Goal: Task Accomplishment & Management: Manage account settings

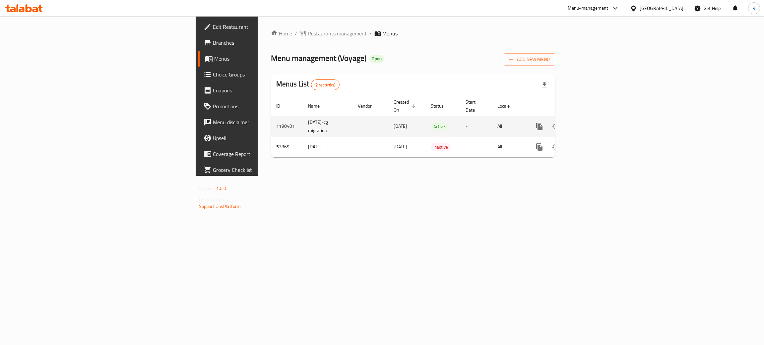
click at [591, 123] on icon "enhanced table" at bounding box center [587, 127] width 8 height 8
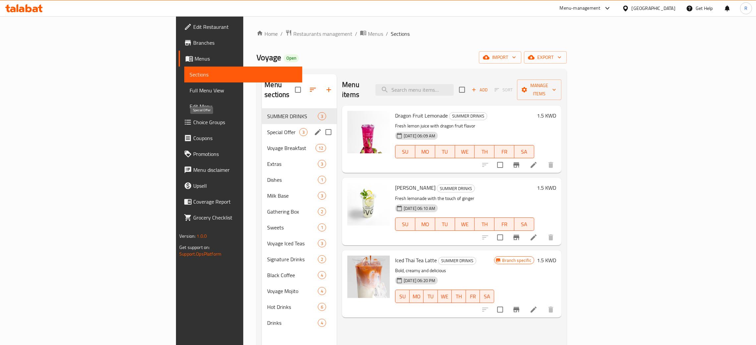
click at [267, 128] on span "Special Offer" at bounding box center [283, 132] width 32 height 8
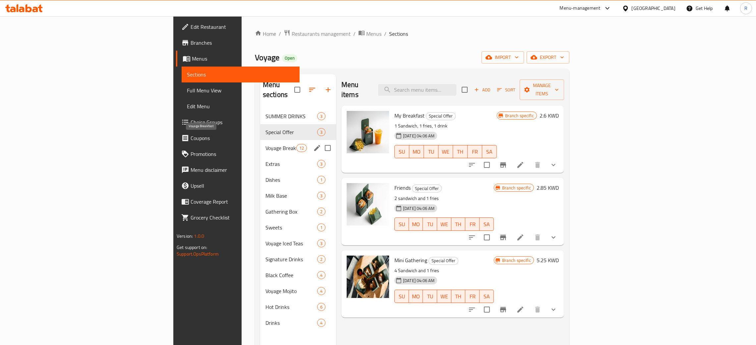
click at [266, 144] on span "Voyage Breakfast" at bounding box center [281, 148] width 31 height 8
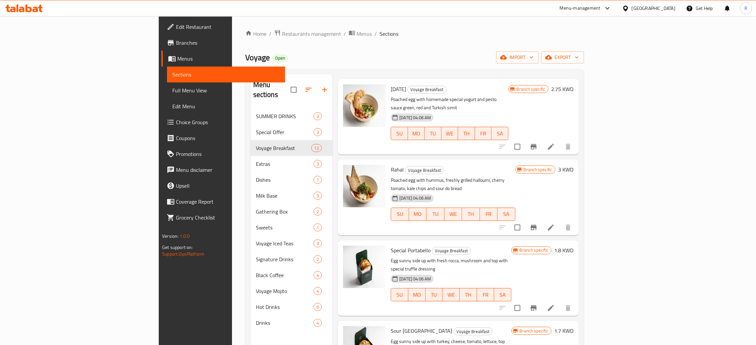
scroll to position [50, 0]
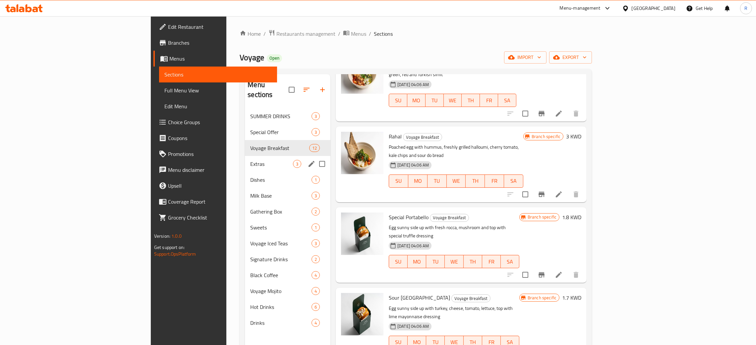
click at [250, 160] on span "Extras" at bounding box center [271, 164] width 43 height 8
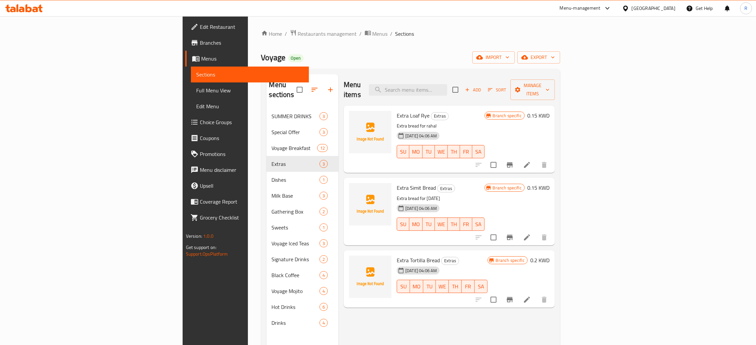
scroll to position [50, 0]
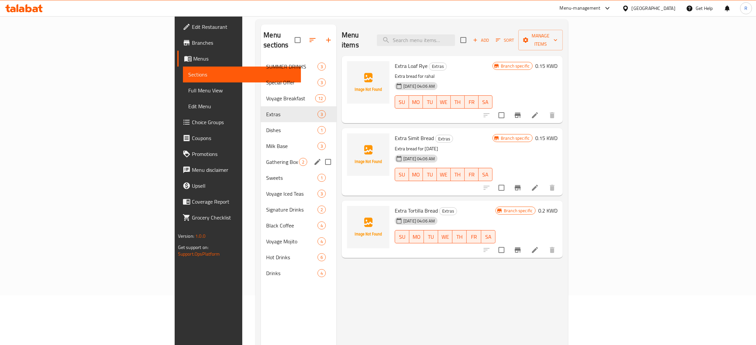
click at [261, 154] on div "Gathering Box 2" at bounding box center [299, 162] width 76 height 16
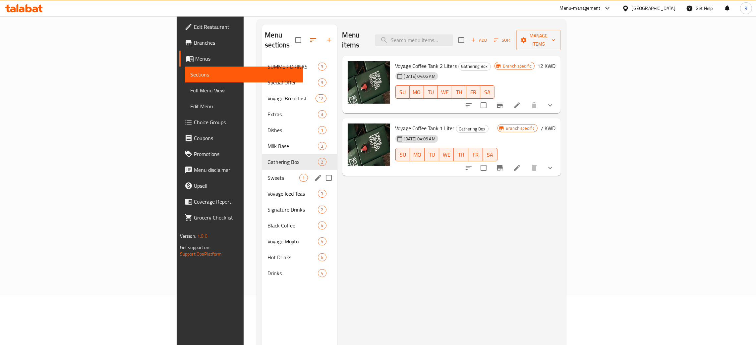
click at [268, 174] on span "Sweets" at bounding box center [284, 178] width 32 height 8
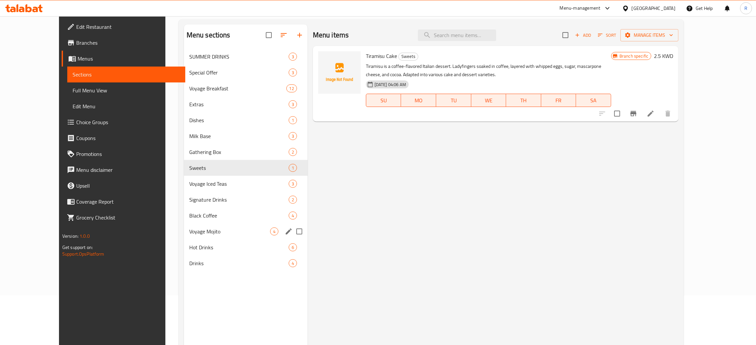
click at [184, 226] on div "Voyage Mojito 4" at bounding box center [246, 232] width 124 height 16
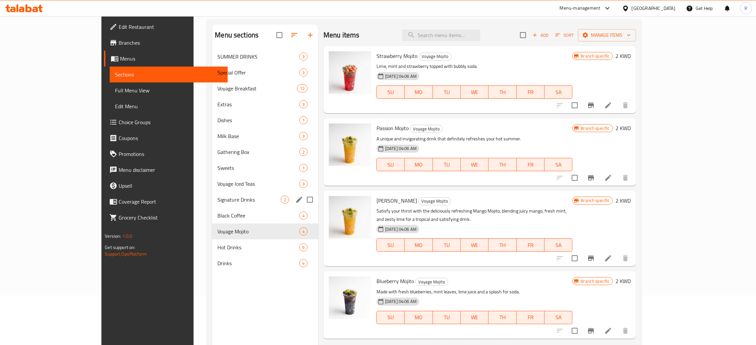
click at [212, 194] on div "Signature Drinks 2" at bounding box center [265, 200] width 106 height 16
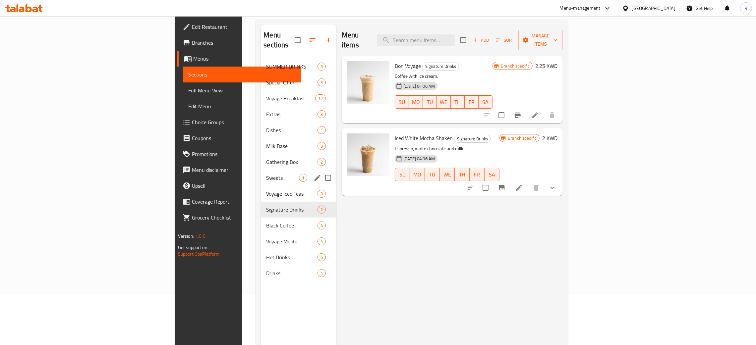
click at [266, 174] on span "Sweets" at bounding box center [282, 178] width 33 height 8
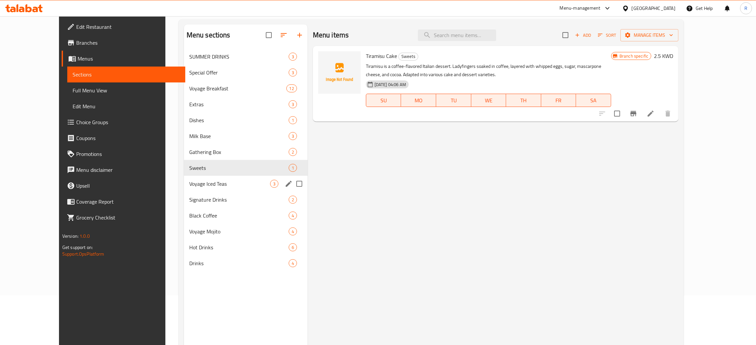
click at [189, 182] on span "Voyage Iced Teas" at bounding box center [229, 184] width 81 height 8
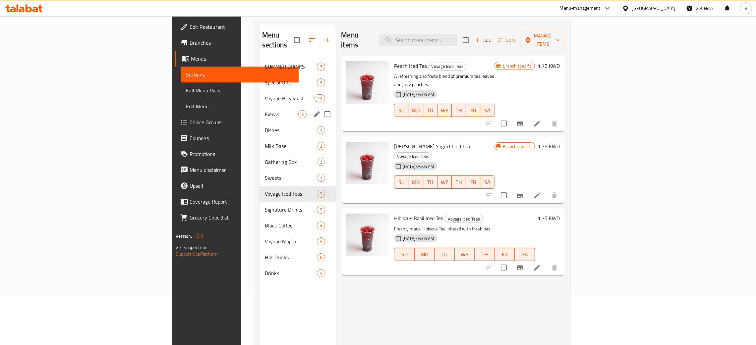
click at [260, 106] on div "Extras 3" at bounding box center [298, 114] width 76 height 16
